Goal: Task Accomplishment & Management: Manage account settings

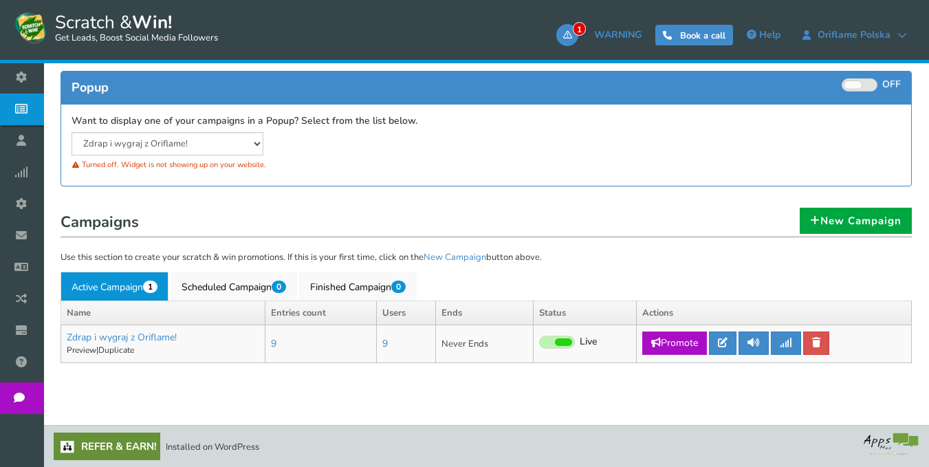
scroll to position [225, 0]
click at [724, 341] on icon at bounding box center [723, 343] width 10 height 10
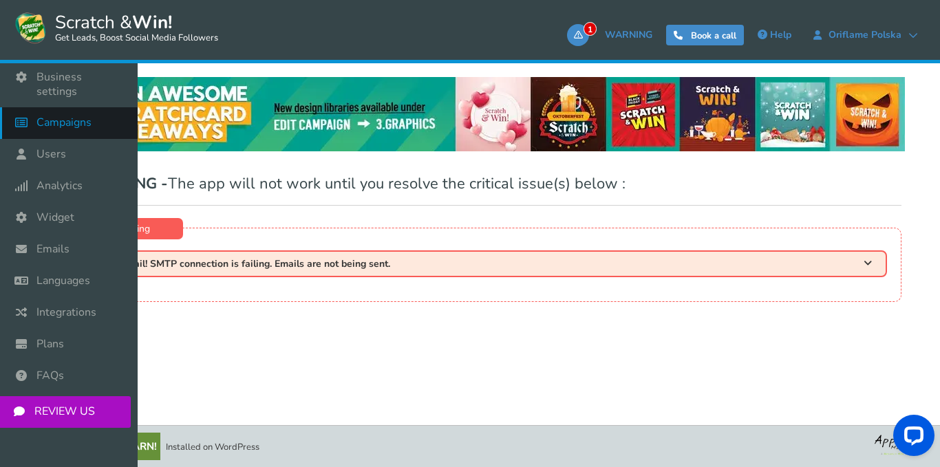
click at [44, 116] on span "Campaigns" at bounding box center [63, 123] width 55 height 14
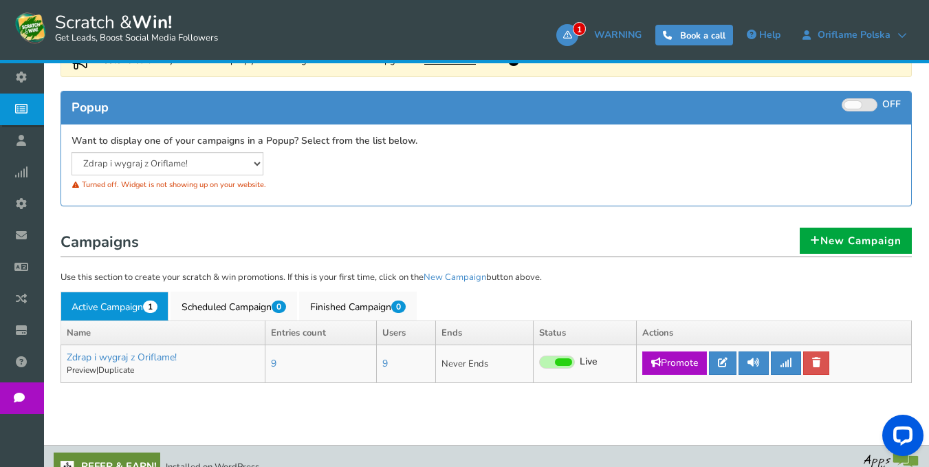
scroll to position [206, 0]
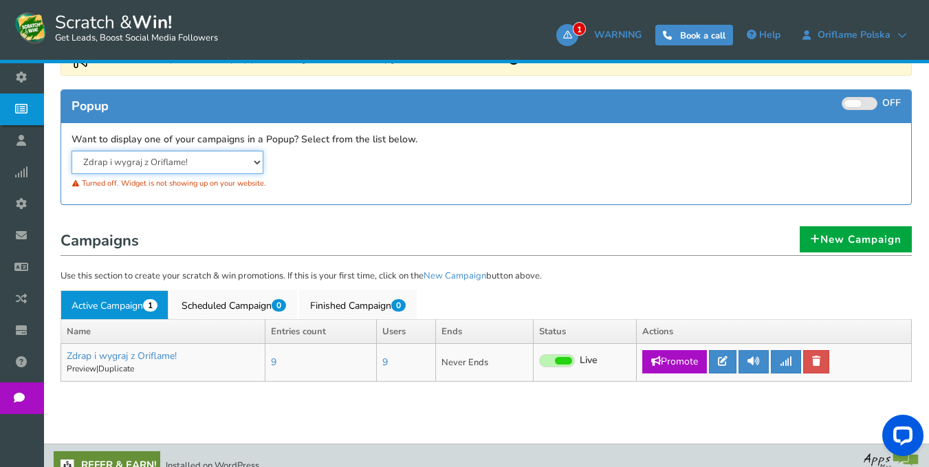
click at [250, 162] on select "Zdrap i wygraj z Oriflame!" at bounding box center [168, 162] width 192 height 23
click at [462, 183] on div "Turned off. Widget is not showing up on your website." at bounding box center [274, 183] width 404 height 19
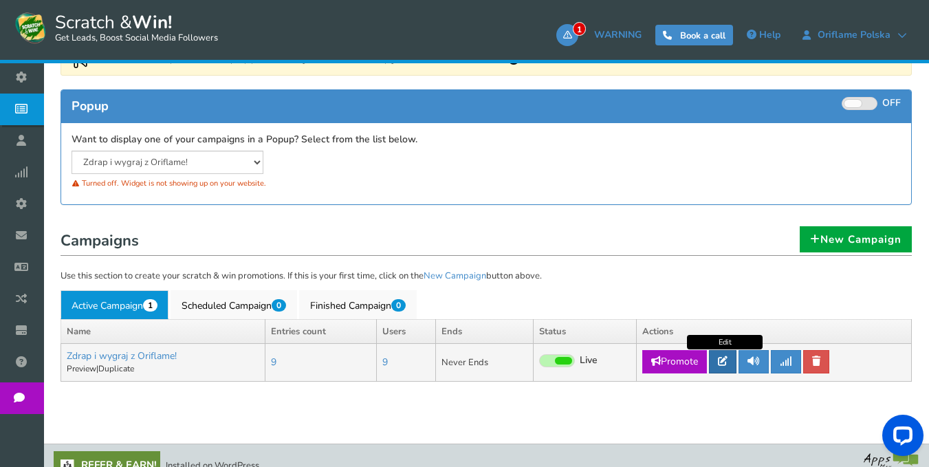
click at [728, 363] on icon at bounding box center [723, 361] width 10 height 10
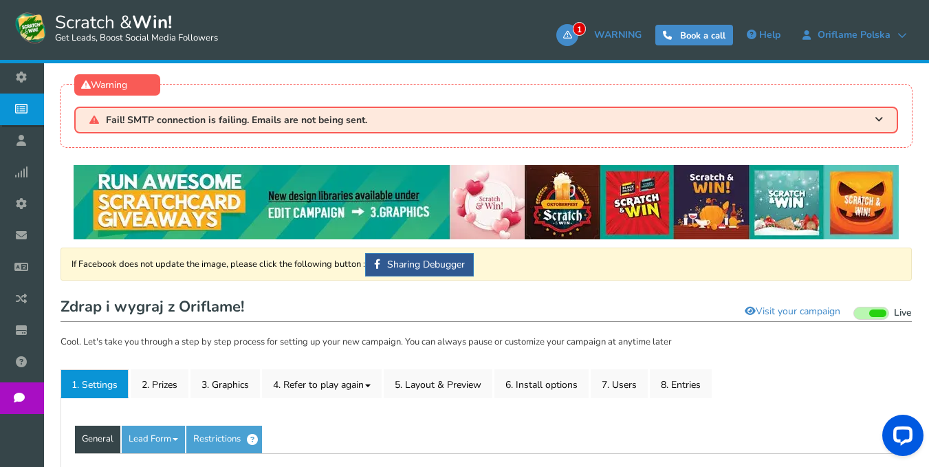
type input "Zdrap i wygraj z Oriflame!"
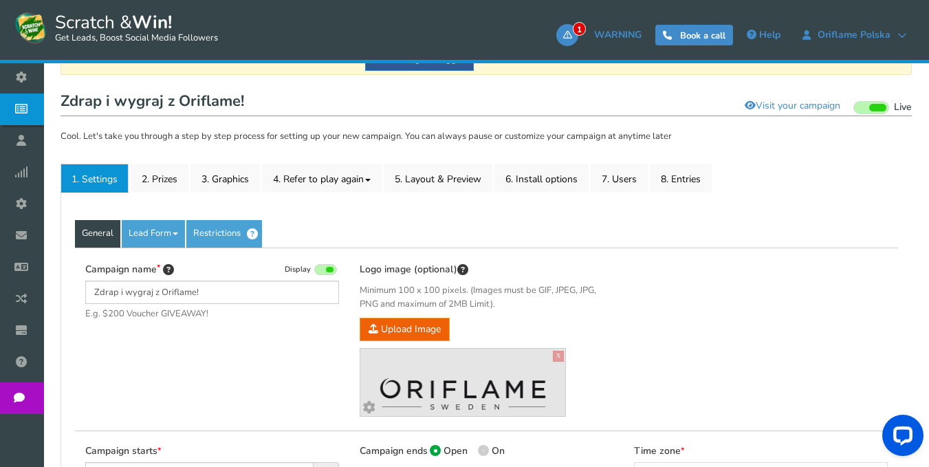
scroll to position [206, 0]
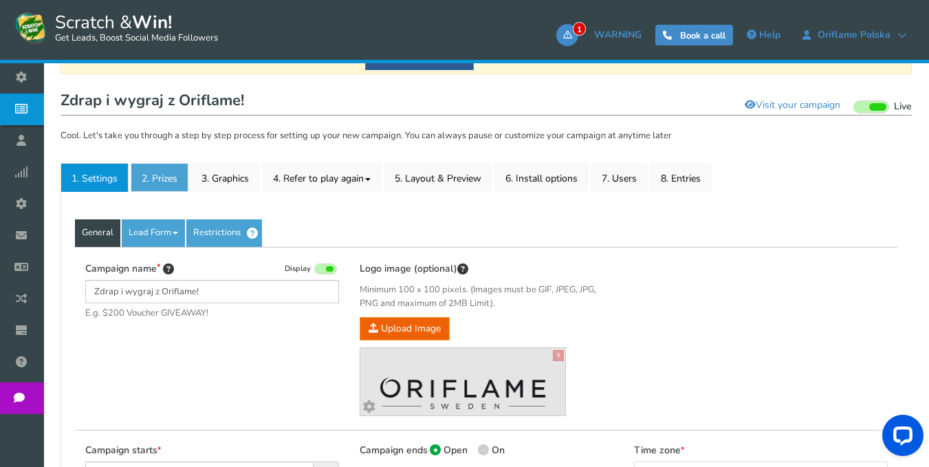
click at [149, 178] on link "2. Prizes" at bounding box center [160, 177] width 58 height 29
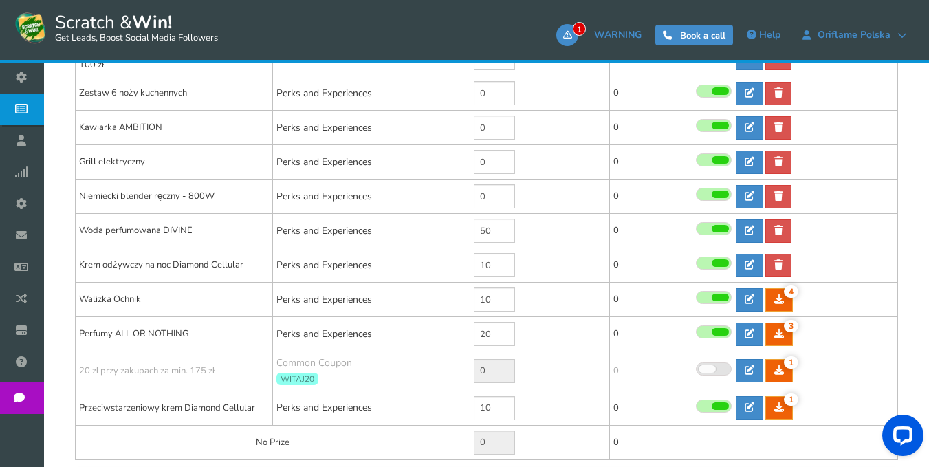
scroll to position [481, 0]
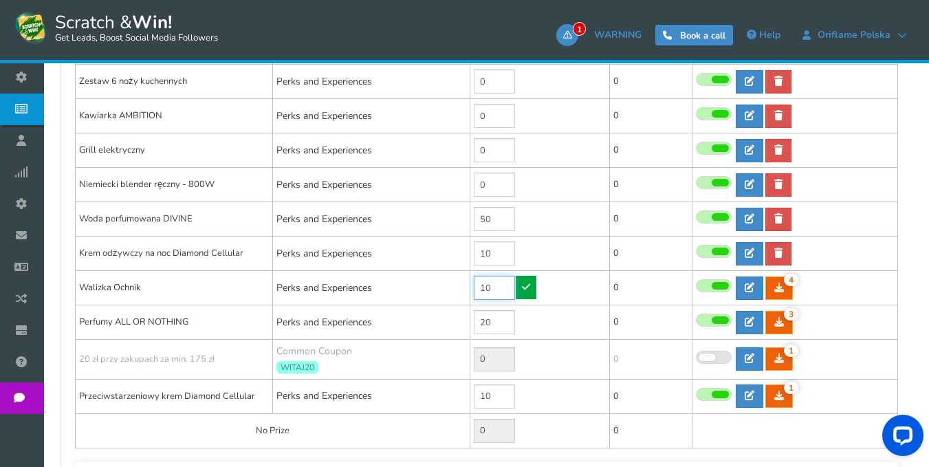
drag, startPoint x: 502, startPoint y: 284, endPoint x: 466, endPoint y: 286, distance: 36.5
click at [466, 286] on tr "Walizka Ochnik Perks and Experiences 10 4 4 0 Reward Time 4" at bounding box center [487, 288] width 823 height 34
type input "4"
click at [539, 286] on td "4" at bounding box center [540, 288] width 140 height 34
click at [525, 286] on icon at bounding box center [526, 287] width 8 height 10
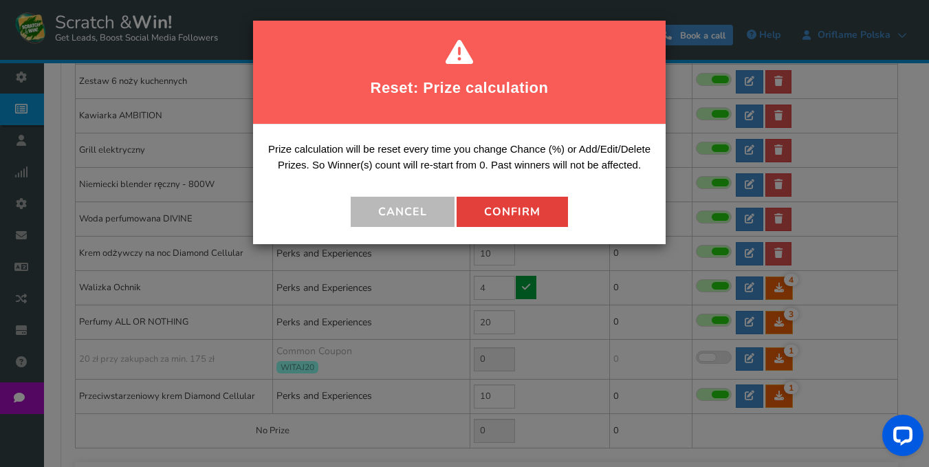
click at [498, 220] on button "Confirm" at bounding box center [512, 212] width 111 height 30
type input "6"
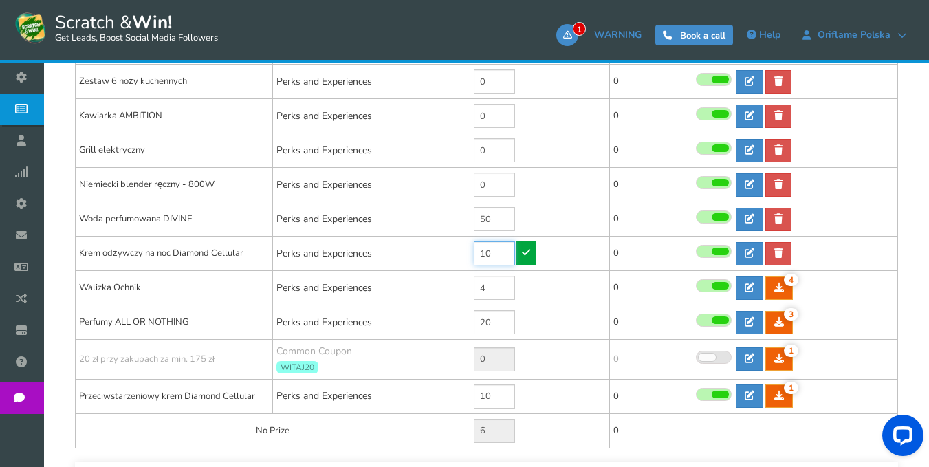
drag, startPoint x: 501, startPoint y: 254, endPoint x: 469, endPoint y: 251, distance: 32.4
click at [469, 251] on tr "Krem odżywczy na noc Diamond Cellular Perks and Experiences 10 0 0 0 Reward Time" at bounding box center [487, 254] width 823 height 34
type input "4"
click at [521, 247] on link at bounding box center [526, 252] width 21 height 23
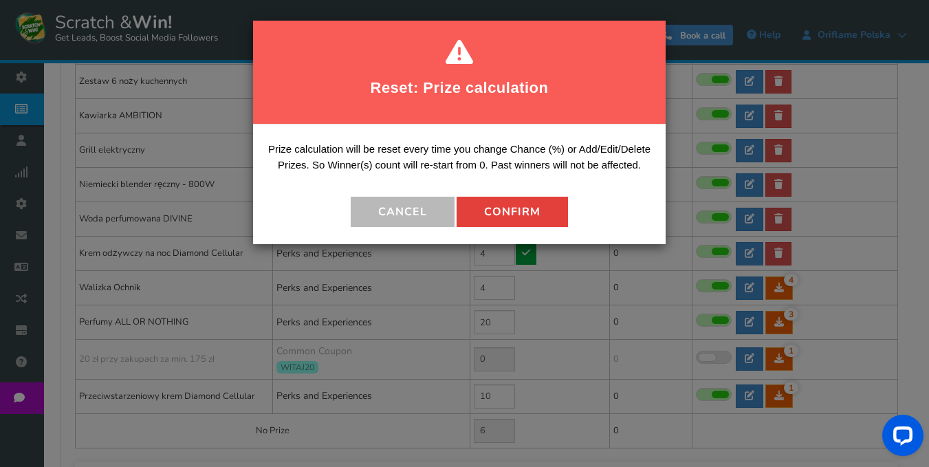
click at [506, 206] on button "Confirm" at bounding box center [512, 212] width 111 height 30
type input "12"
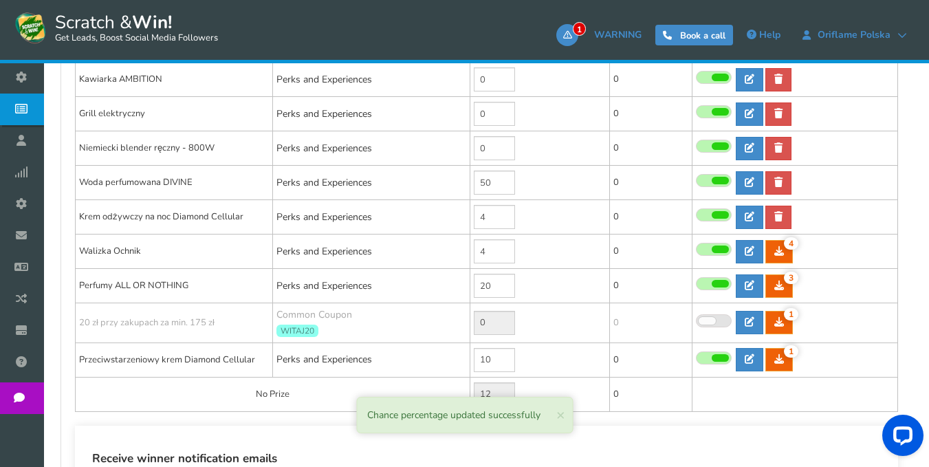
scroll to position [550, 0]
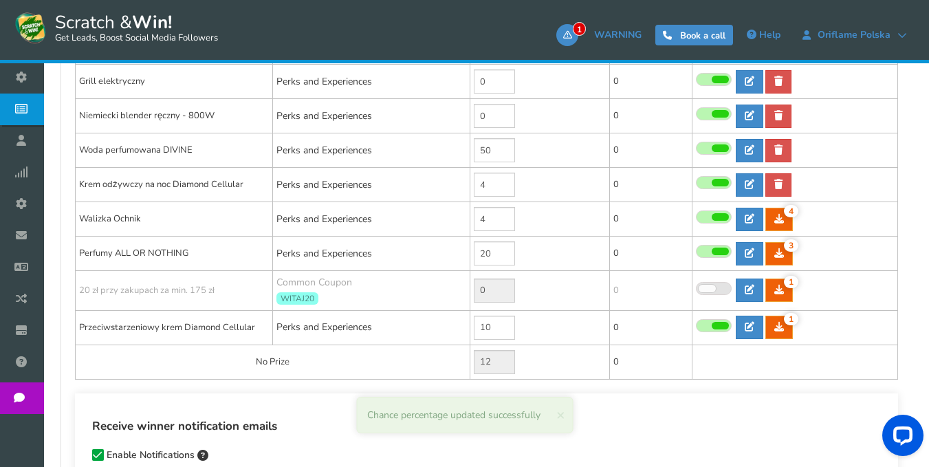
drag, startPoint x: 544, startPoint y: 281, endPoint x: 130, endPoint y: 399, distance: 430.7
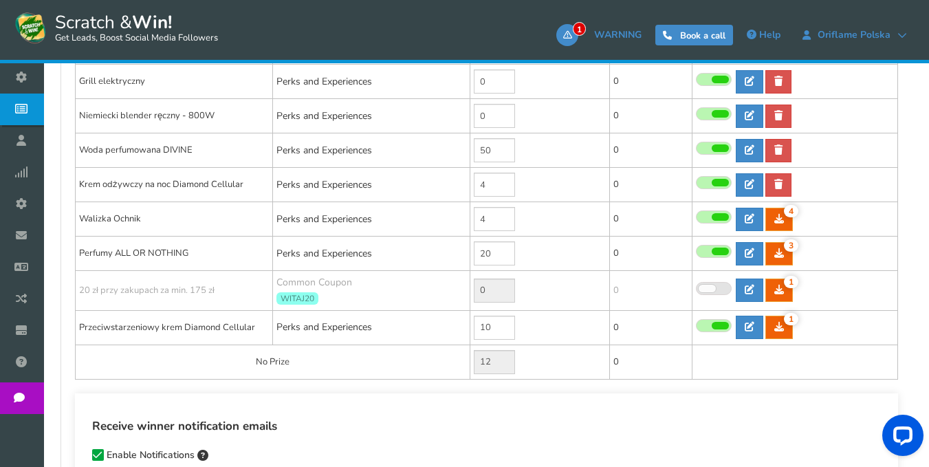
click at [718, 325] on span at bounding box center [720, 326] width 17 height 8
click at [696, 325] on input "checkbox" at bounding box center [696, 326] width 0 height 9
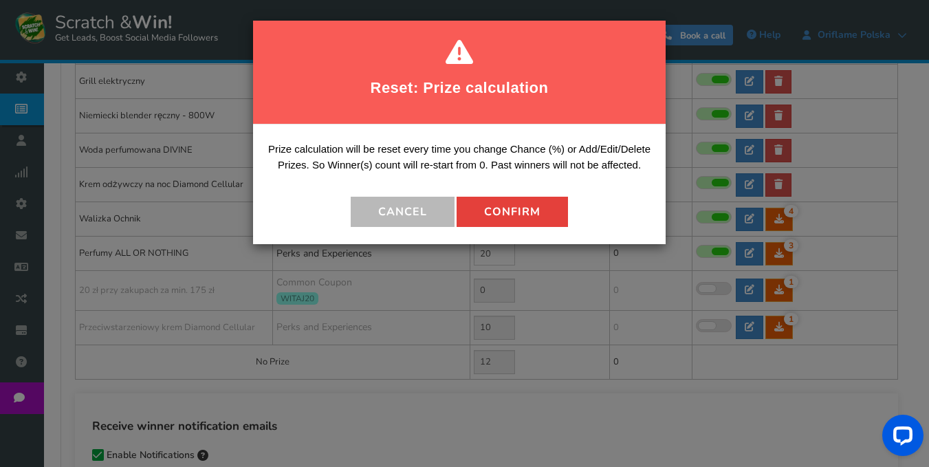
click at [501, 214] on button "Confirm" at bounding box center [512, 212] width 111 height 30
type input "0"
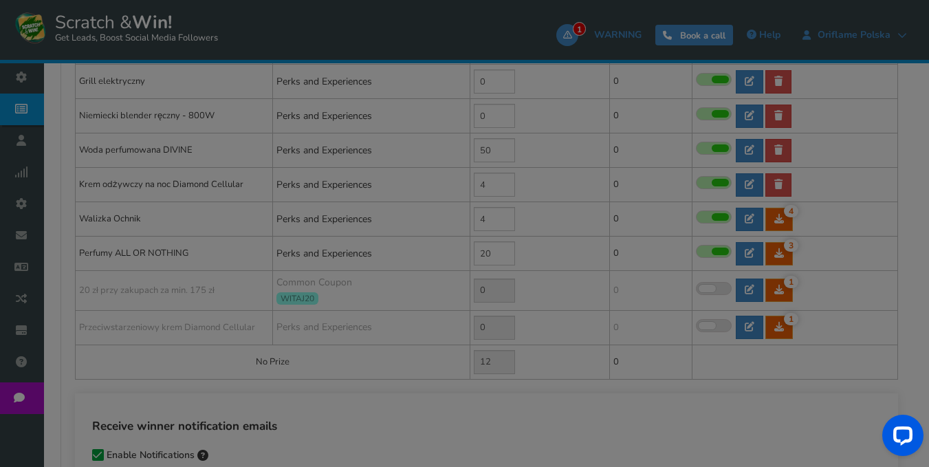
type input "22"
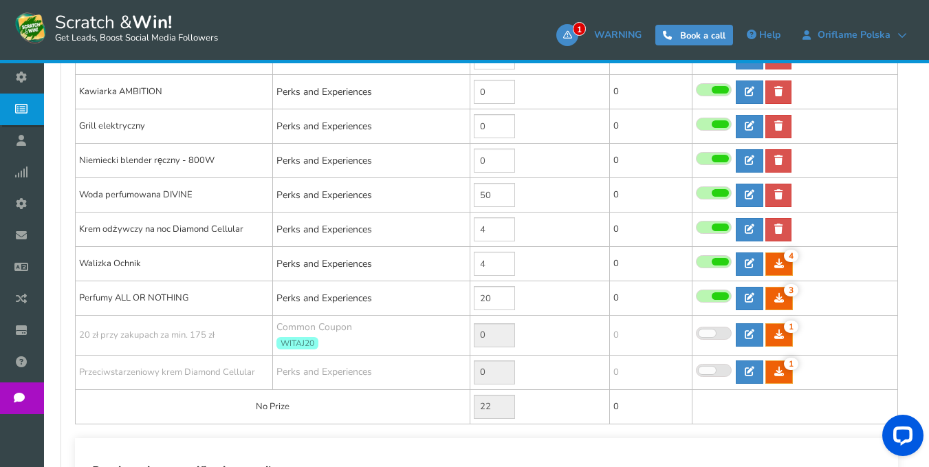
scroll to position [481, 0]
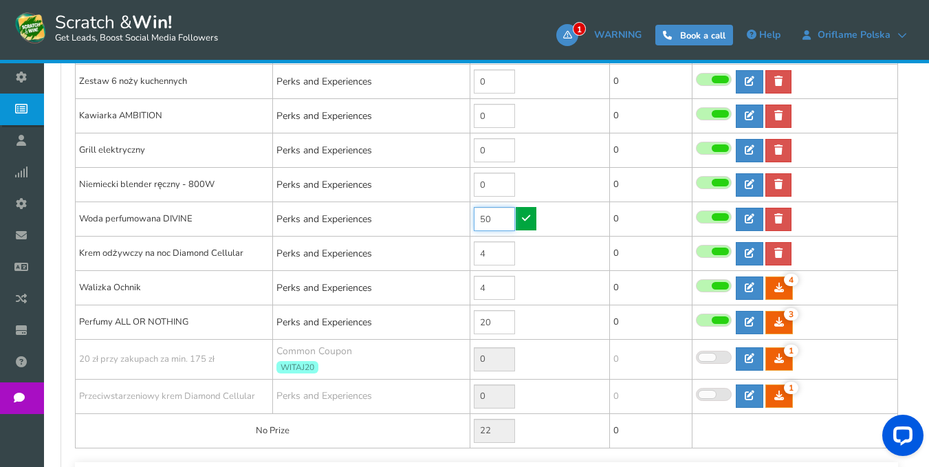
drag, startPoint x: 498, startPoint y: 219, endPoint x: 475, endPoint y: 219, distance: 22.7
click at [475, 219] on input "50" at bounding box center [494, 219] width 41 height 24
type input "16"
click at [526, 215] on icon at bounding box center [526, 218] width 8 height 10
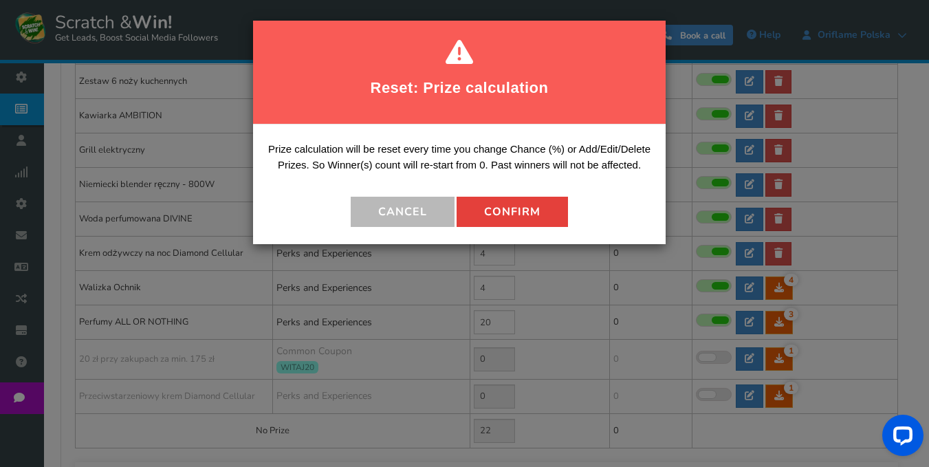
click at [521, 212] on button "Confirm" at bounding box center [512, 212] width 111 height 30
type input "56"
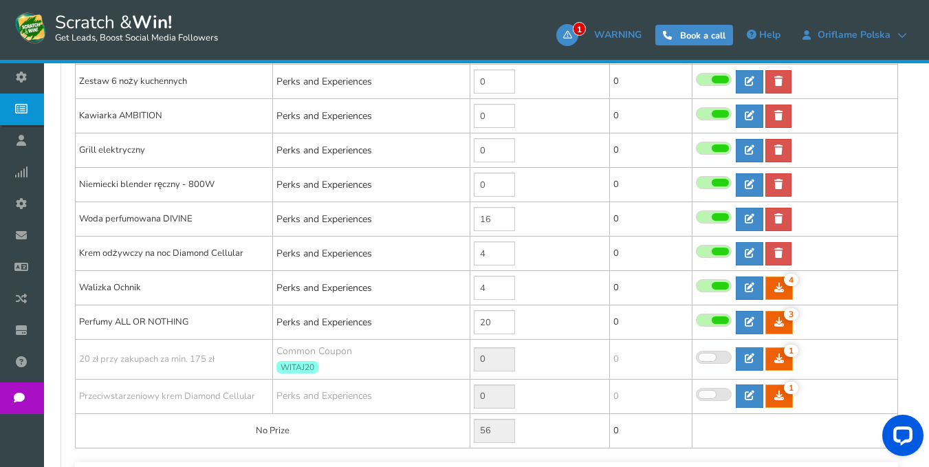
scroll to position [413, 0]
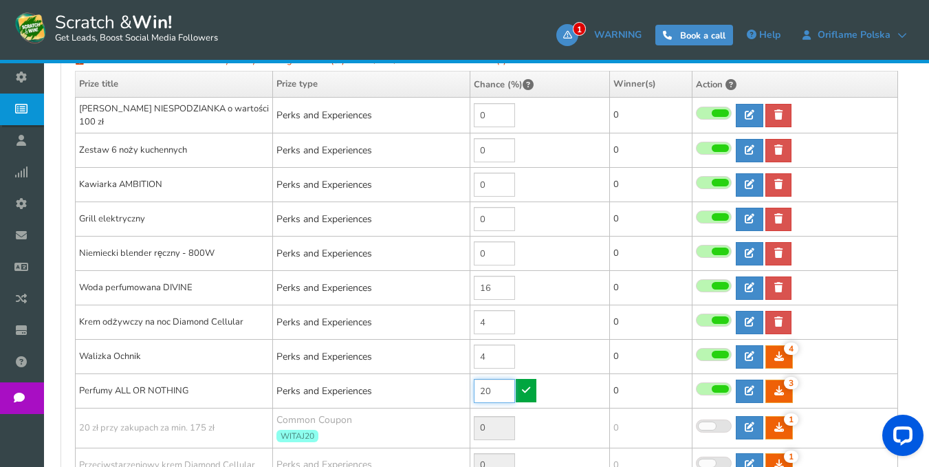
drag, startPoint x: 499, startPoint y: 392, endPoint x: 467, endPoint y: 396, distance: 31.8
click at [467, 396] on tr "Perfumy ALL OR NOTHING Perks and Experiences 20 3 3 0 Reward Time 3" at bounding box center [487, 391] width 823 height 34
type input "8"
click at [530, 396] on link at bounding box center [526, 390] width 21 height 23
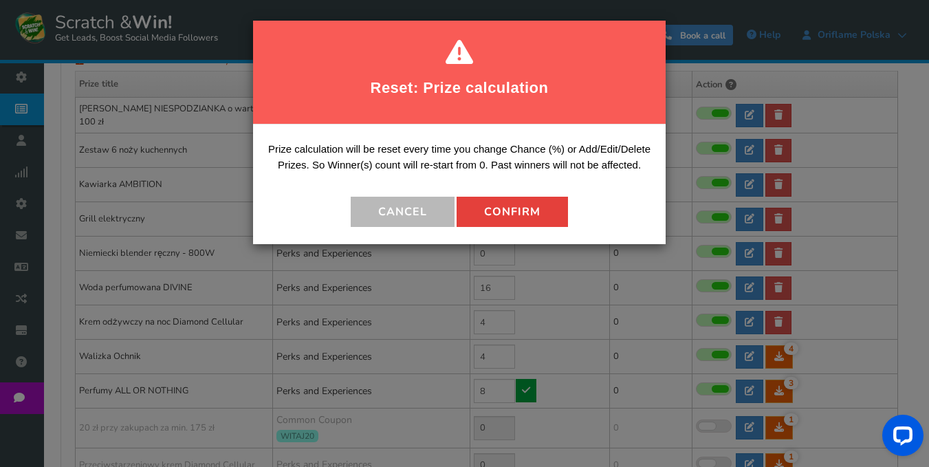
click at [528, 199] on button "Confirm" at bounding box center [512, 212] width 111 height 30
type input "68"
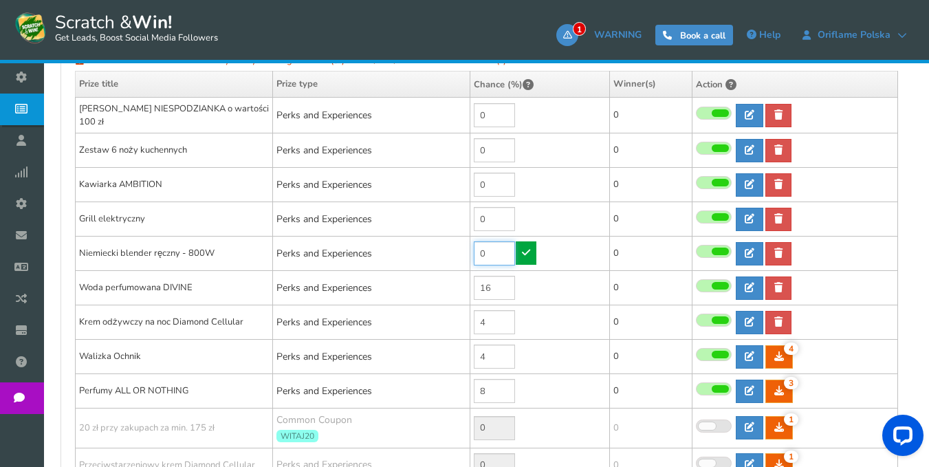
click at [506, 247] on input "0" at bounding box center [494, 253] width 41 height 24
type input "4"
click at [522, 255] on icon at bounding box center [526, 253] width 8 height 10
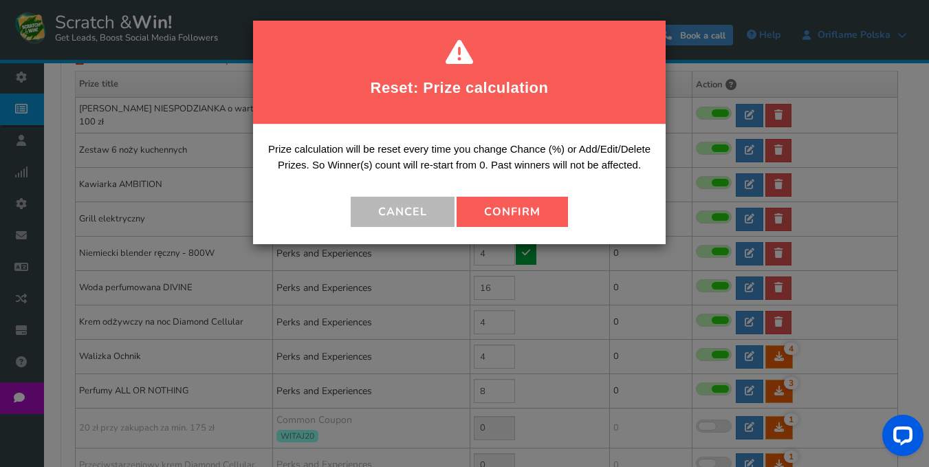
click at [517, 218] on button "Confirm" at bounding box center [512, 212] width 111 height 30
type input "64"
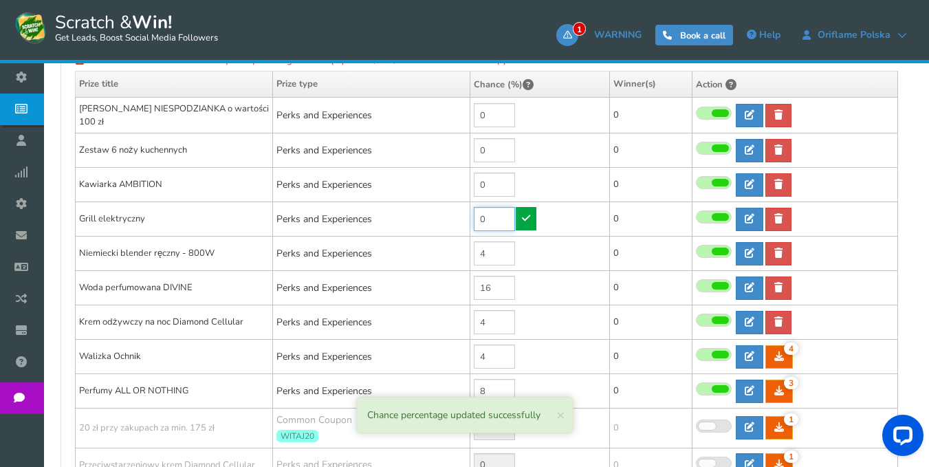
drag, startPoint x: 495, startPoint y: 219, endPoint x: 473, endPoint y: 216, distance: 22.9
click at [473, 216] on td "0" at bounding box center [540, 219] width 140 height 34
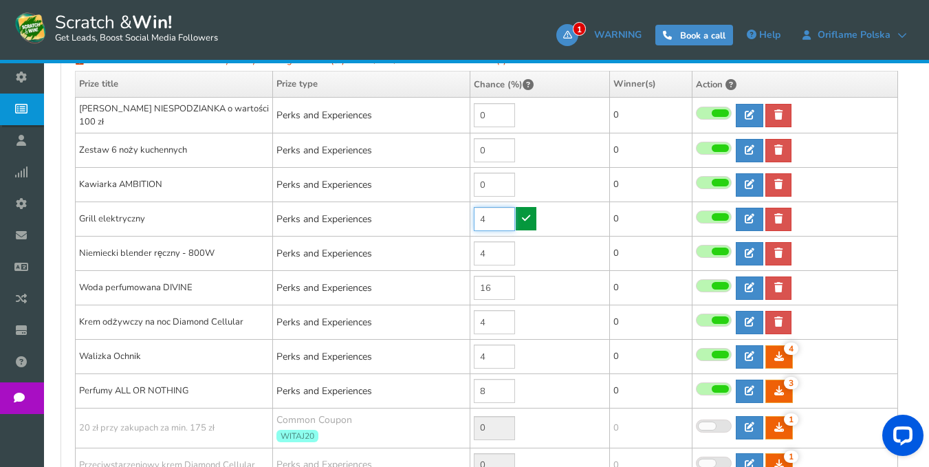
type input "4"
click at [534, 213] on link at bounding box center [526, 218] width 21 height 23
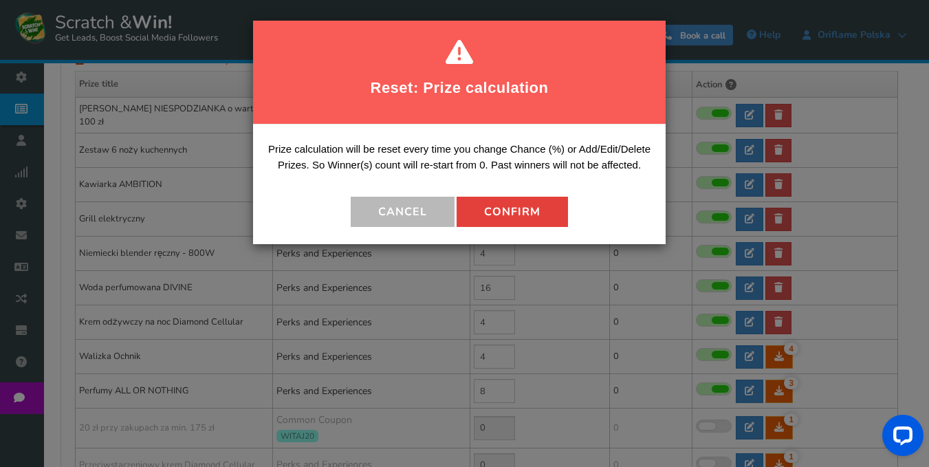
click at [520, 215] on button "Confirm" at bounding box center [512, 212] width 111 height 30
type input "60"
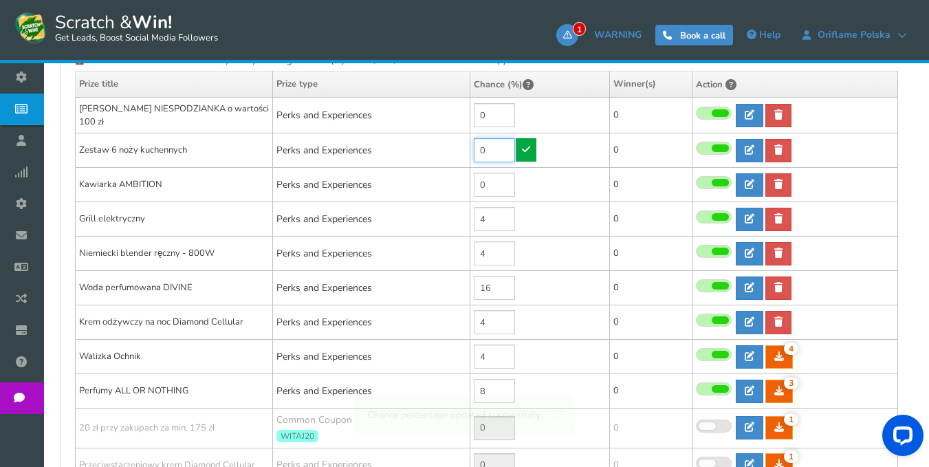
click at [501, 144] on input "0" at bounding box center [494, 150] width 41 height 24
type input "16"
click at [531, 147] on link at bounding box center [526, 149] width 21 height 23
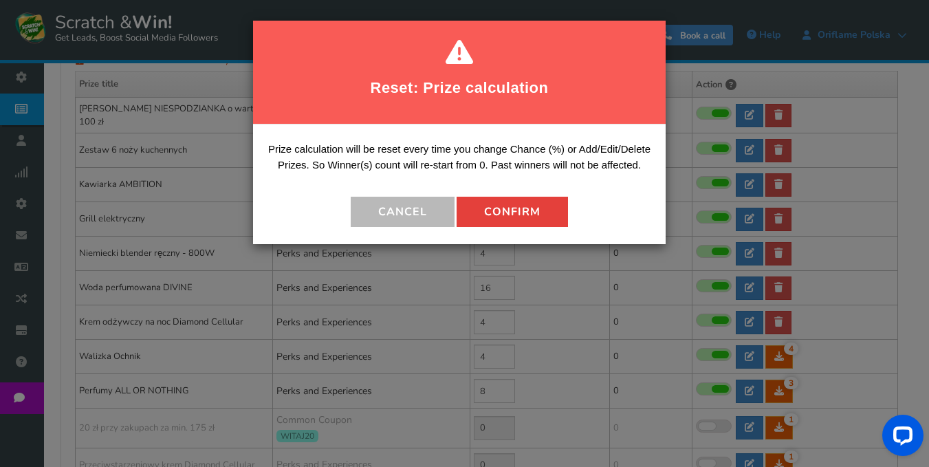
click at [522, 213] on button "Confirm" at bounding box center [512, 212] width 111 height 30
type input "44"
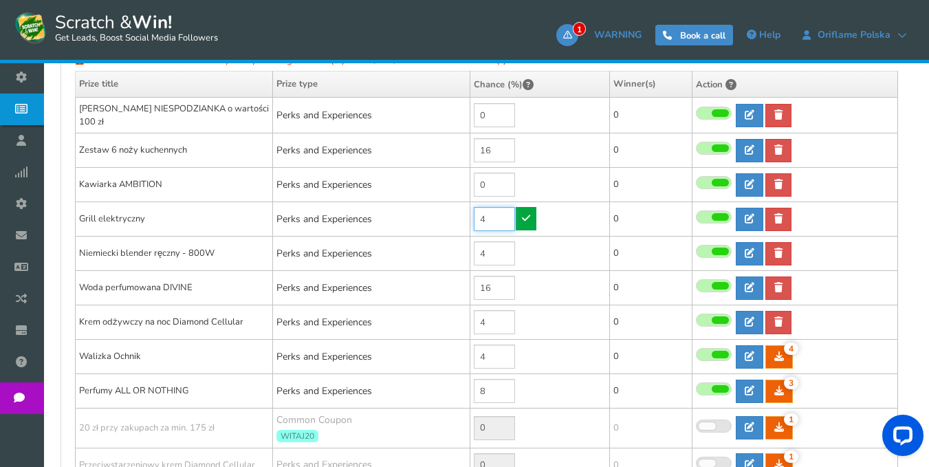
drag, startPoint x: 504, startPoint y: 208, endPoint x: 497, endPoint y: 193, distance: 16.4
click at [504, 211] on input "4" at bounding box center [494, 219] width 41 height 24
click at [498, 180] on input "0" at bounding box center [494, 185] width 41 height 24
type input "8"
click at [533, 191] on link at bounding box center [526, 184] width 21 height 23
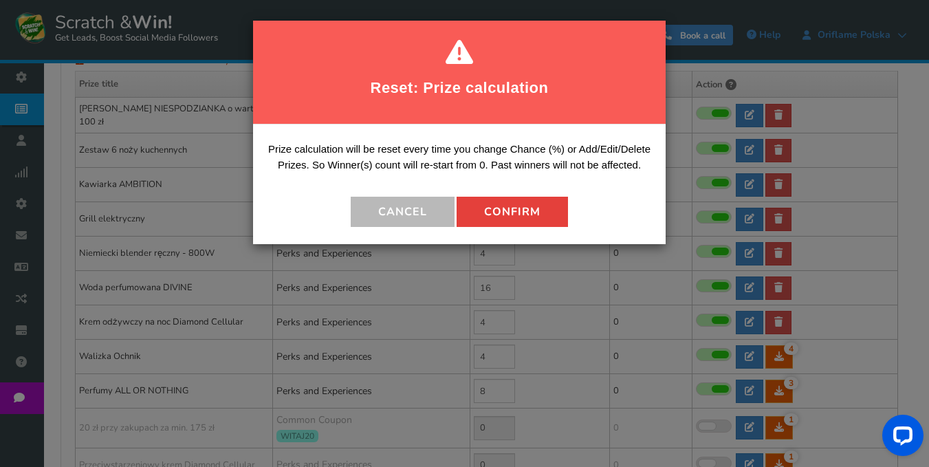
click at [525, 207] on button "Confirm" at bounding box center [512, 212] width 111 height 30
type input "36"
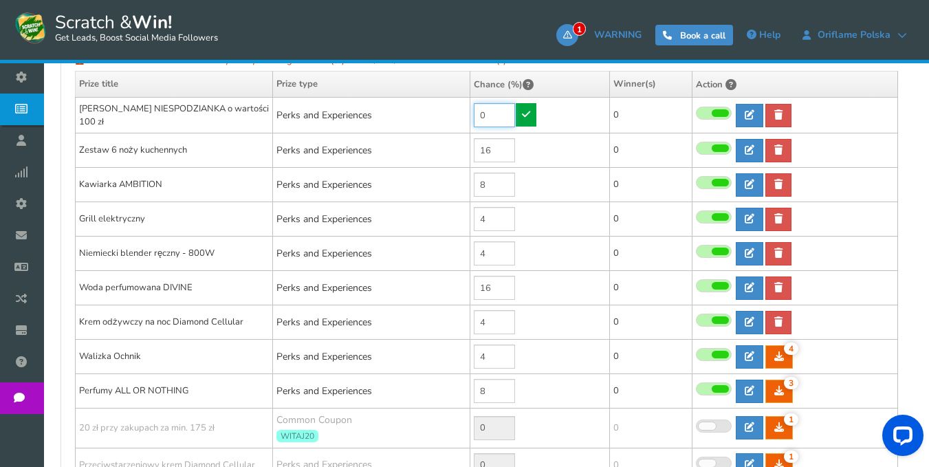
click at [497, 116] on input "0" at bounding box center [494, 115] width 41 height 24
type input "36"
click at [523, 115] on icon at bounding box center [526, 114] width 8 height 10
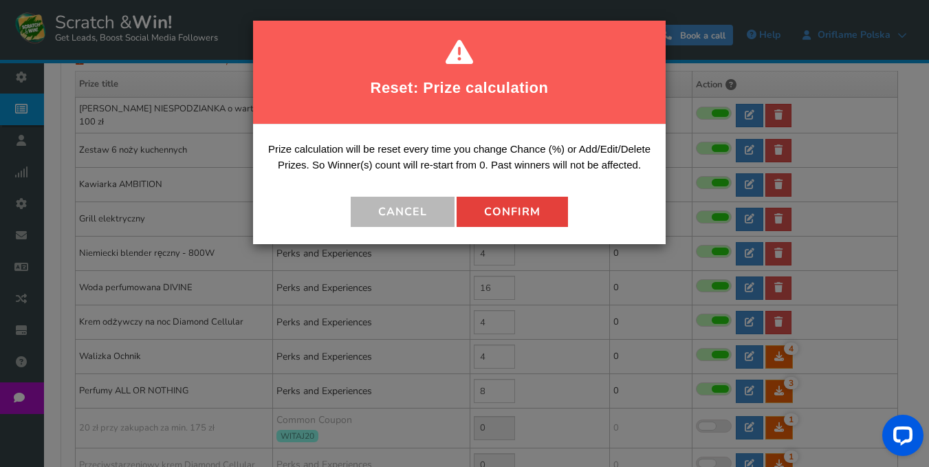
click at [515, 207] on button "Confirm" at bounding box center [512, 212] width 111 height 30
type input "0"
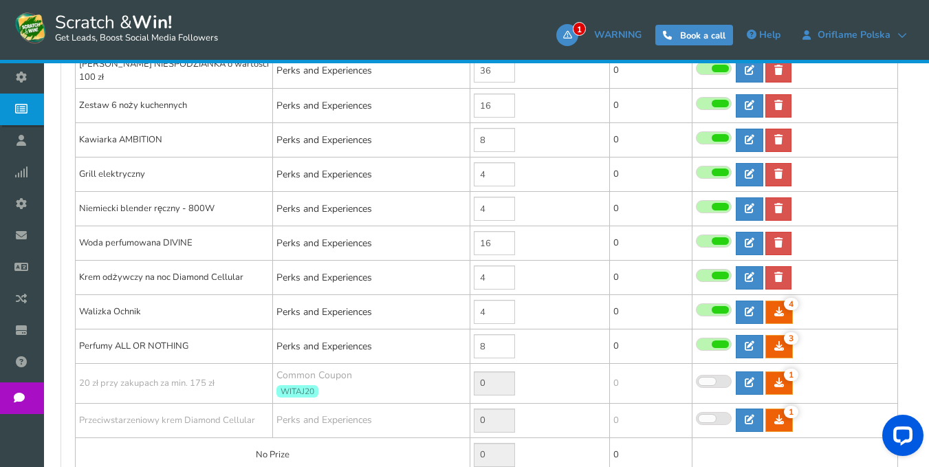
scroll to position [481, 0]
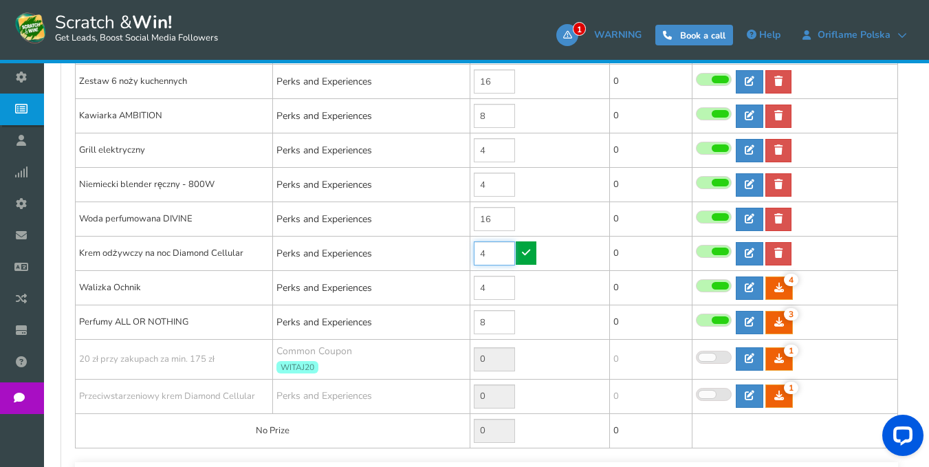
drag, startPoint x: 501, startPoint y: 259, endPoint x: 474, endPoint y: 252, distance: 28.4
click at [474, 252] on input "4" at bounding box center [494, 253] width 41 height 24
type input "8"
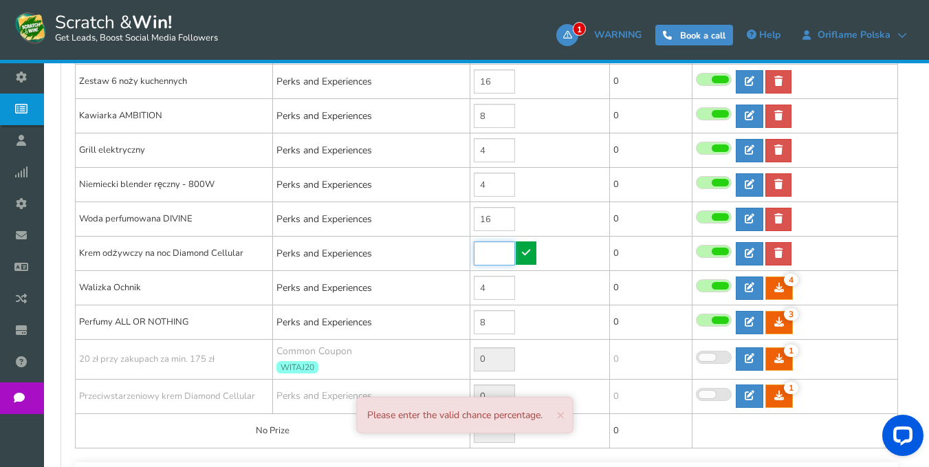
type input "4"
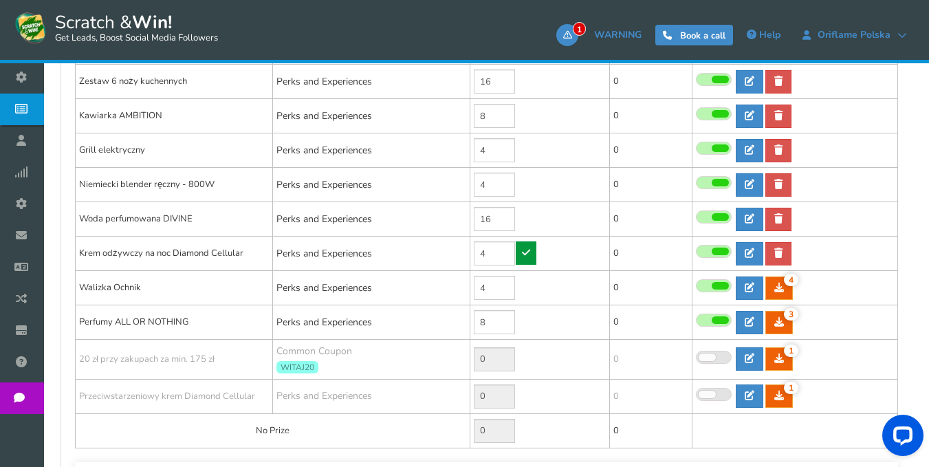
click at [528, 250] on icon at bounding box center [526, 253] width 8 height 10
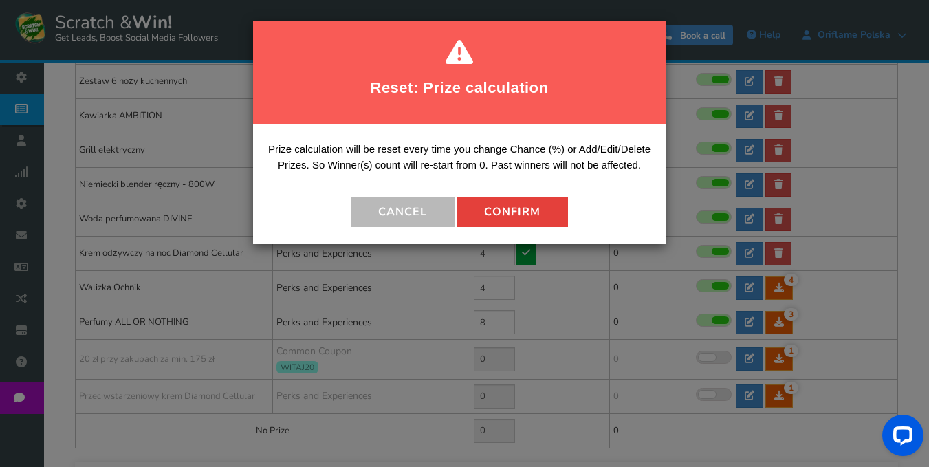
click at [515, 210] on button "Confirm" at bounding box center [512, 212] width 111 height 30
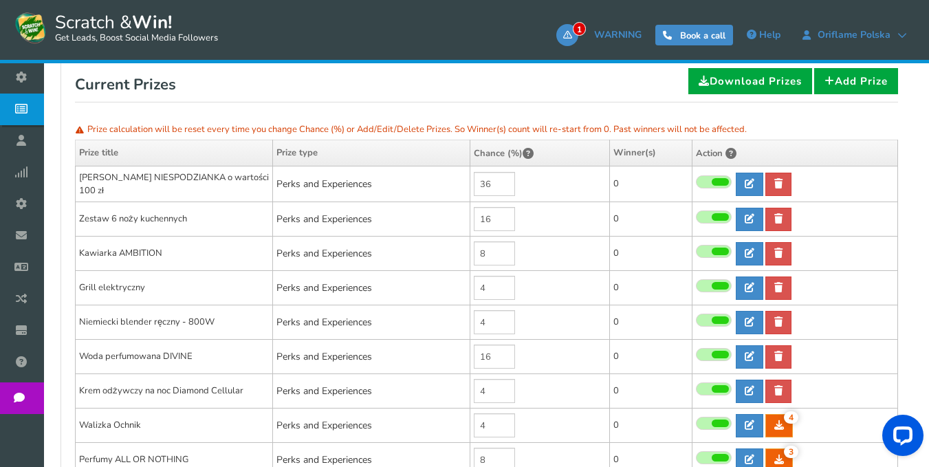
scroll to position [138, 0]
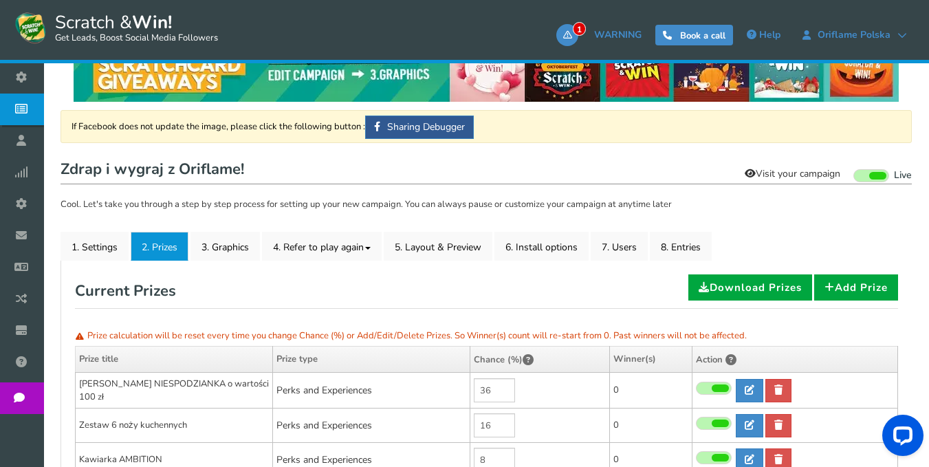
click at [807, 170] on link "Visit your campaign" at bounding box center [792, 173] width 113 height 23
click at [90, 250] on link "1. Settings" at bounding box center [95, 246] width 68 height 29
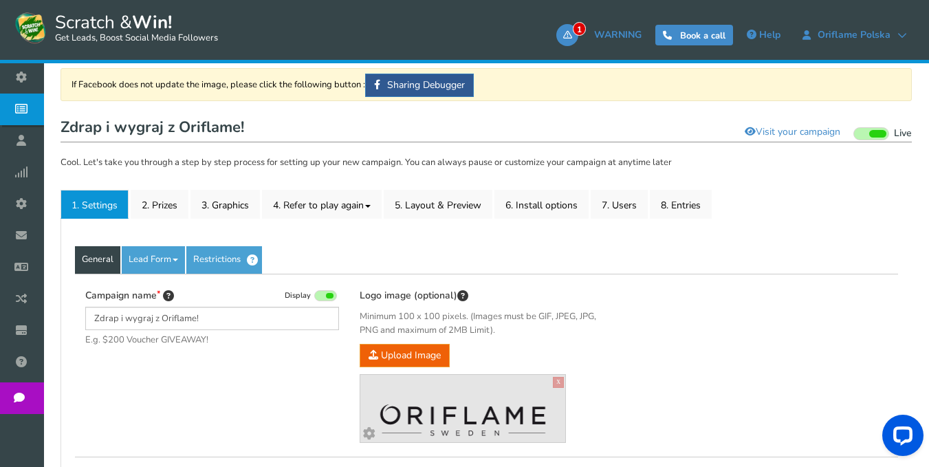
scroll to position [275, 0]
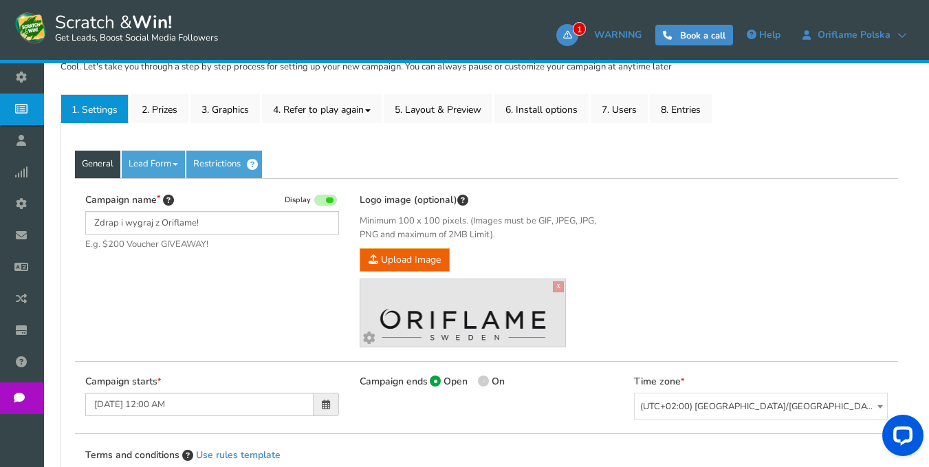
click at [328, 198] on span at bounding box center [330, 200] width 8 height 6
click at [0, 0] on input "Display" at bounding box center [0, 0] width 0 height 0
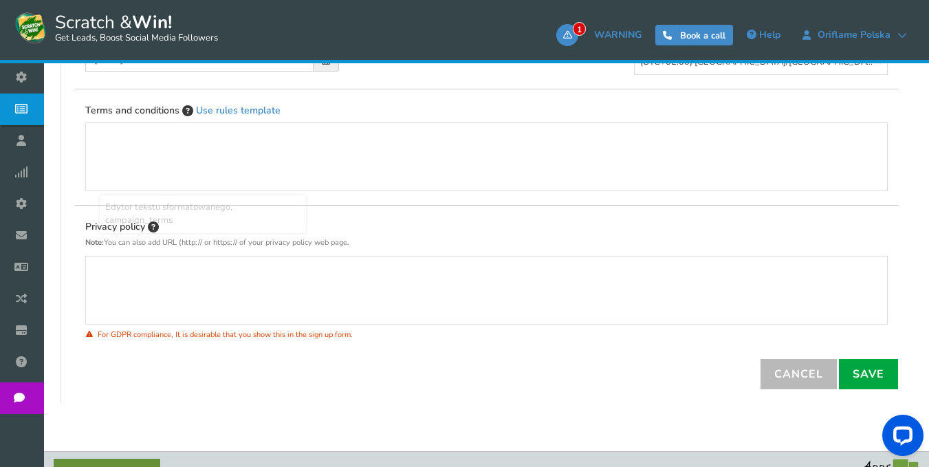
scroll to position [647, 0]
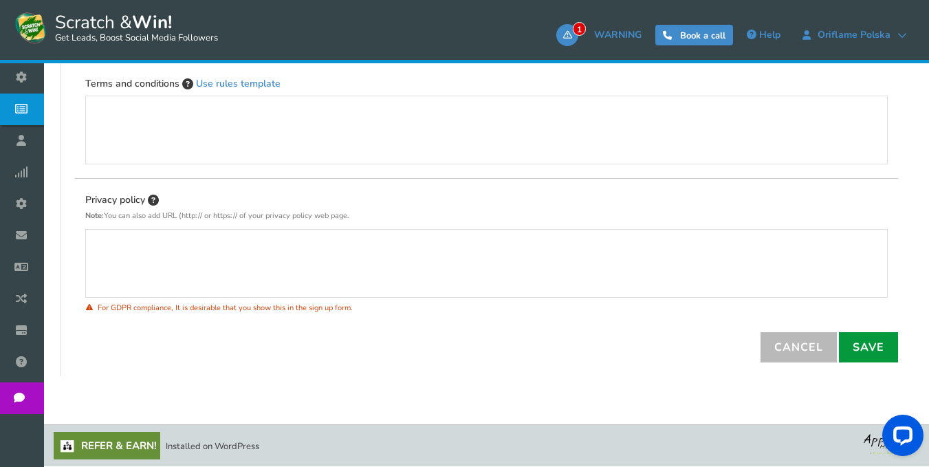
click at [872, 354] on link "Save" at bounding box center [868, 347] width 59 height 30
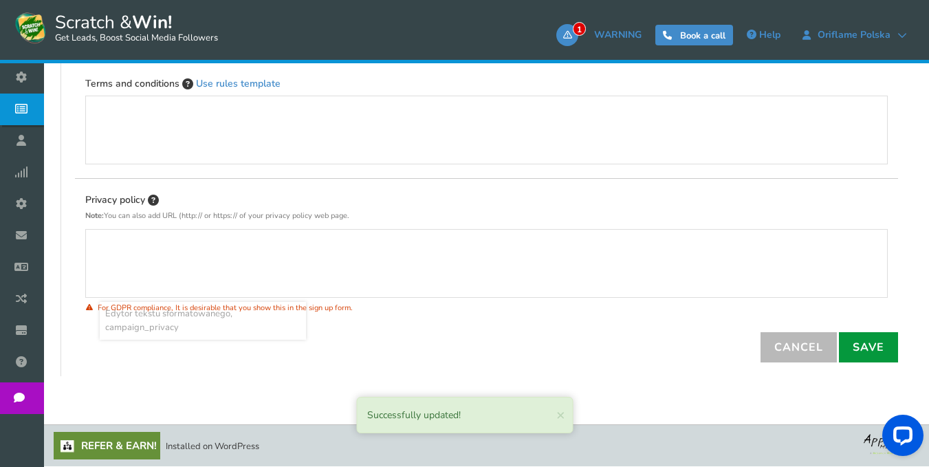
scroll to position [371, 0]
